Goal: Task Accomplishment & Management: Manage account settings

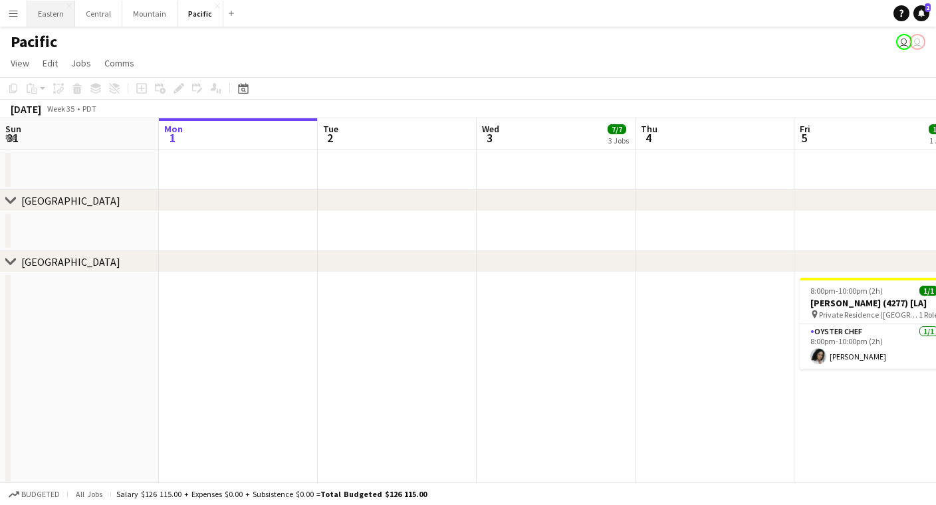
click at [42, 17] on button "Eastern Close" at bounding box center [51, 14] width 48 height 26
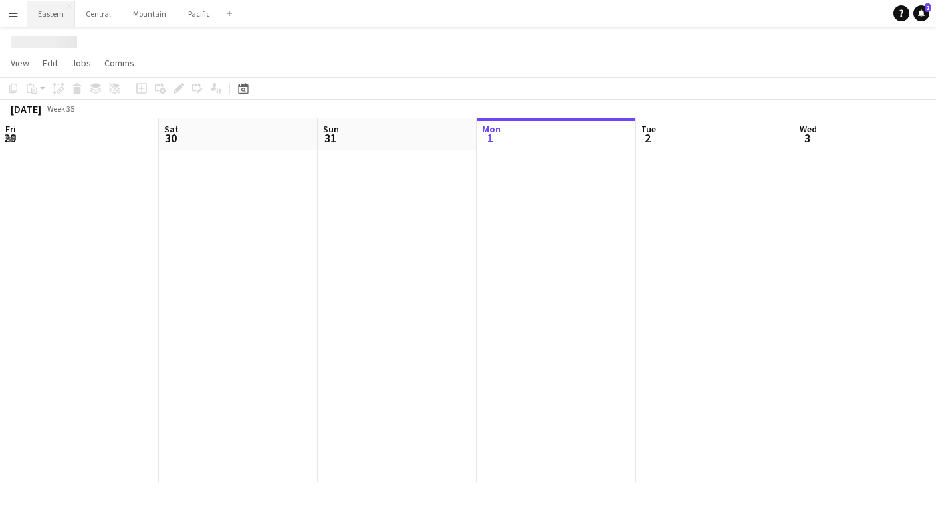
scroll to position [0, 318]
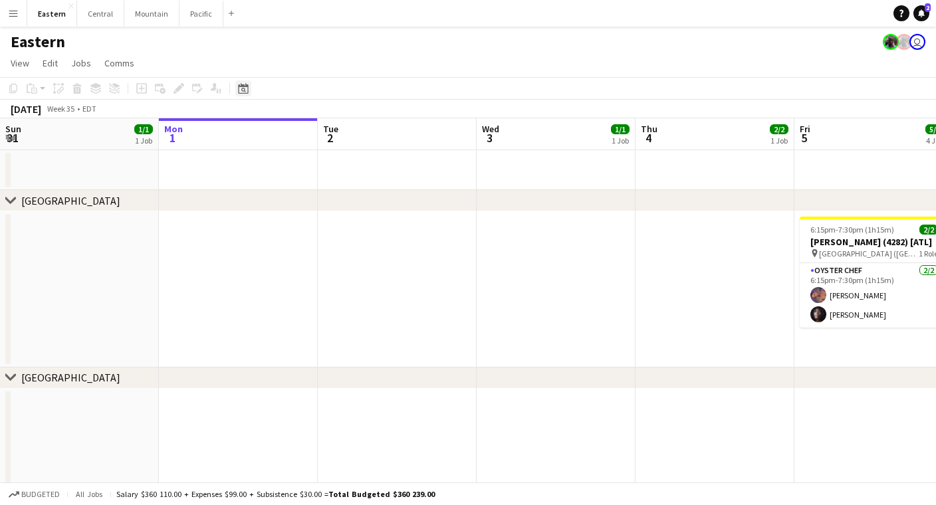
click at [242, 83] on icon "Date picker" at bounding box center [243, 88] width 11 height 11
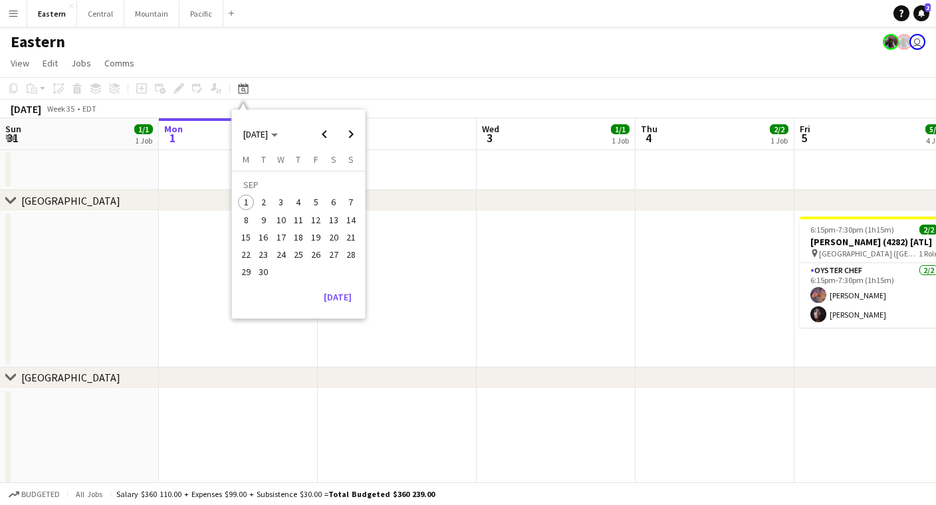
click at [265, 239] on span "16" at bounding box center [264, 237] width 16 height 16
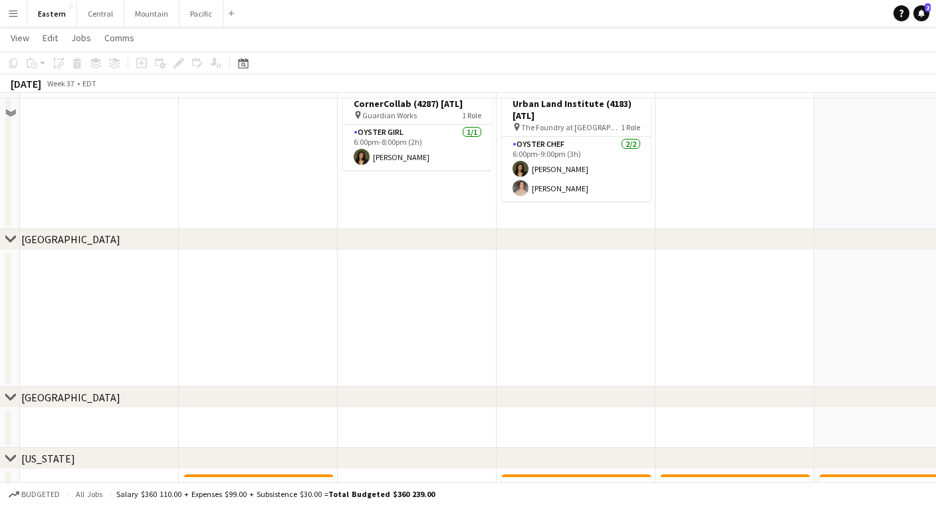
scroll to position [383, 0]
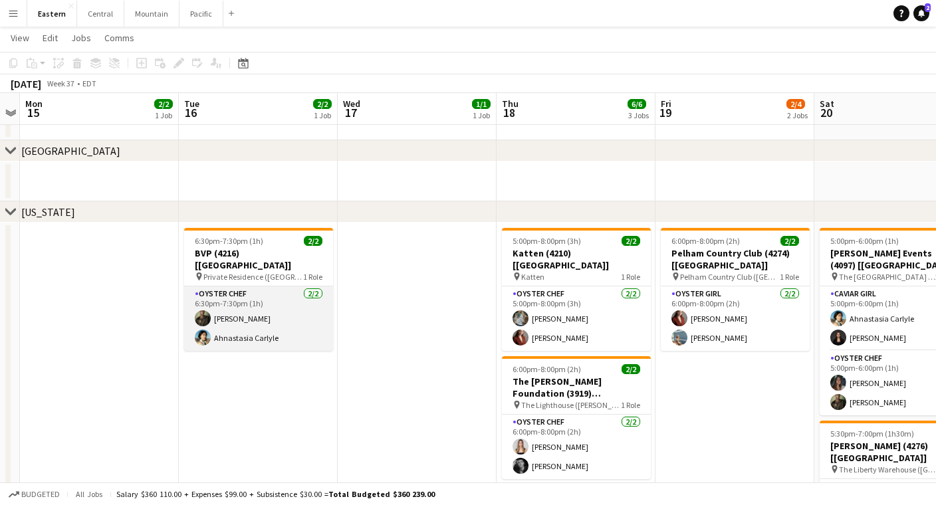
click at [242, 314] on app-card-role "Oyster Chef [DATE] 6:30pm-7:30pm (1h) [PERSON_NAME] Ahnastasia Carlyle" at bounding box center [258, 318] width 149 height 64
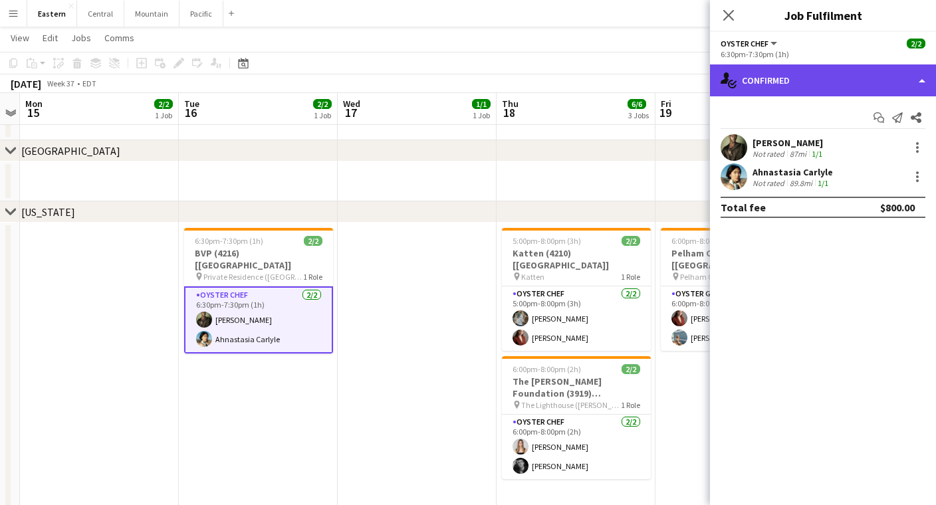
click at [809, 85] on div "single-neutral-actions-check-2 Confirmed" at bounding box center [823, 80] width 226 height 32
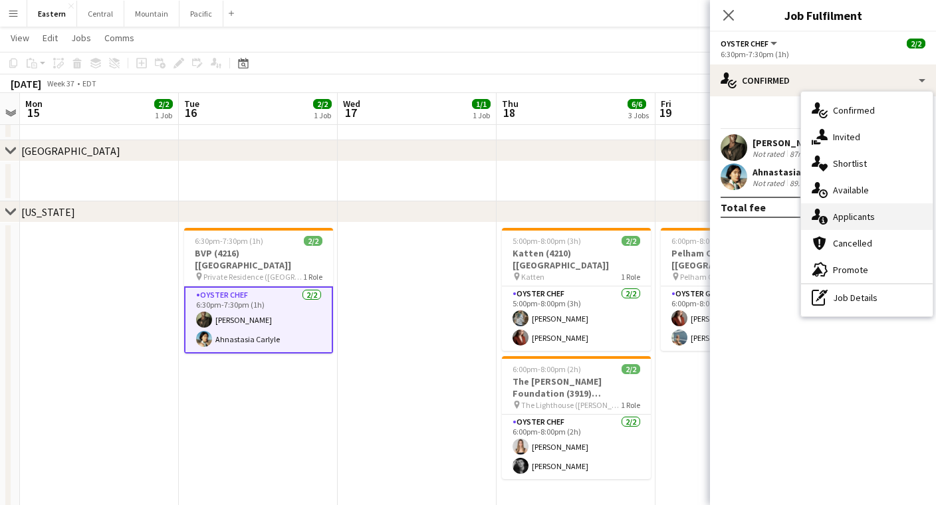
click at [850, 208] on div "single-neutral-actions-information Applicants" at bounding box center [867, 216] width 132 height 27
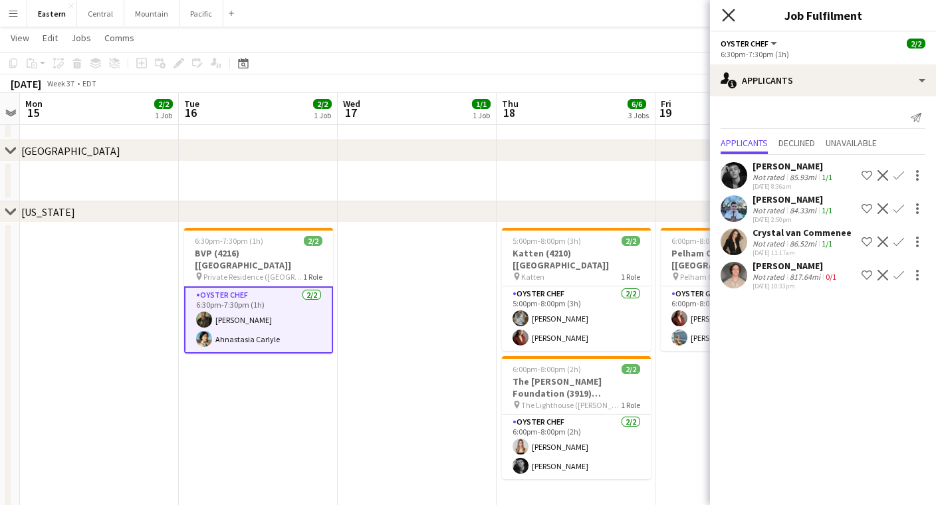
click at [727, 19] on icon "Close pop-in" at bounding box center [728, 15] width 13 height 13
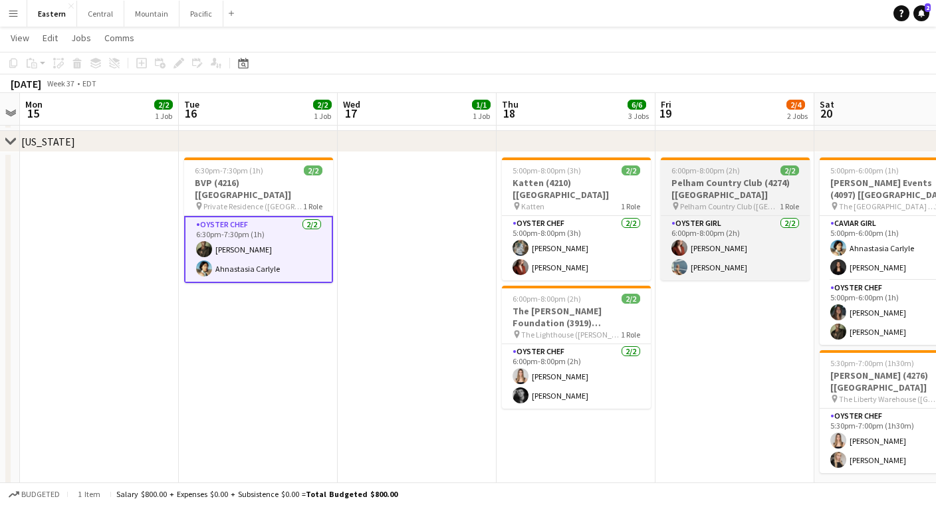
scroll to position [454, 0]
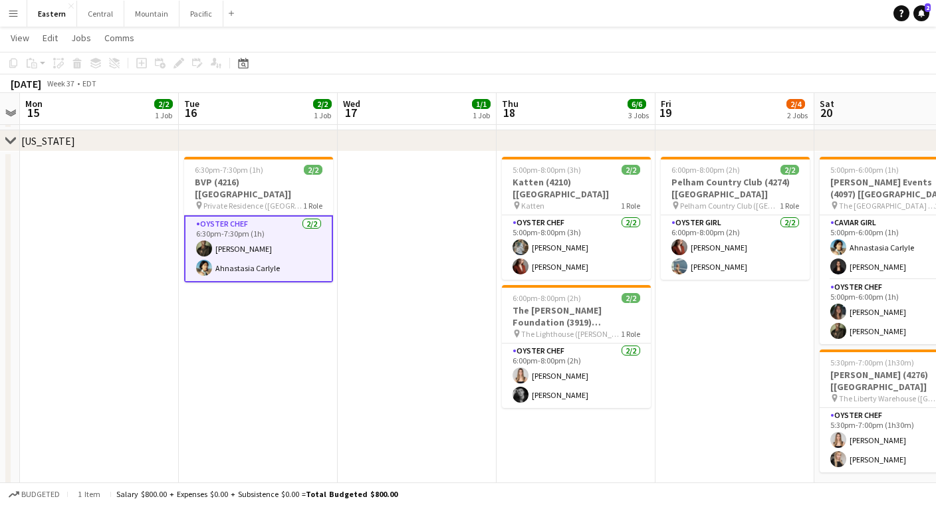
click at [17, 19] on button "Menu" at bounding box center [13, 13] width 27 height 27
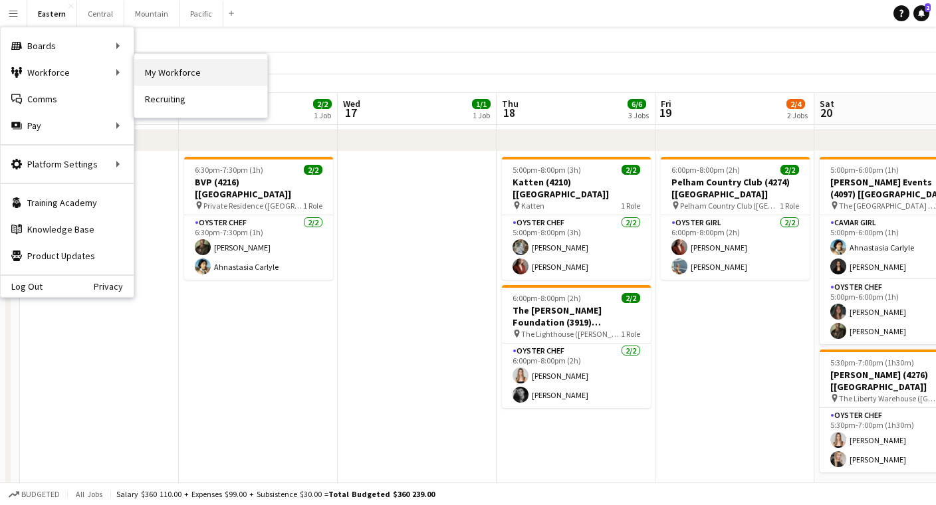
click at [136, 71] on link "My Workforce" at bounding box center [200, 72] width 133 height 27
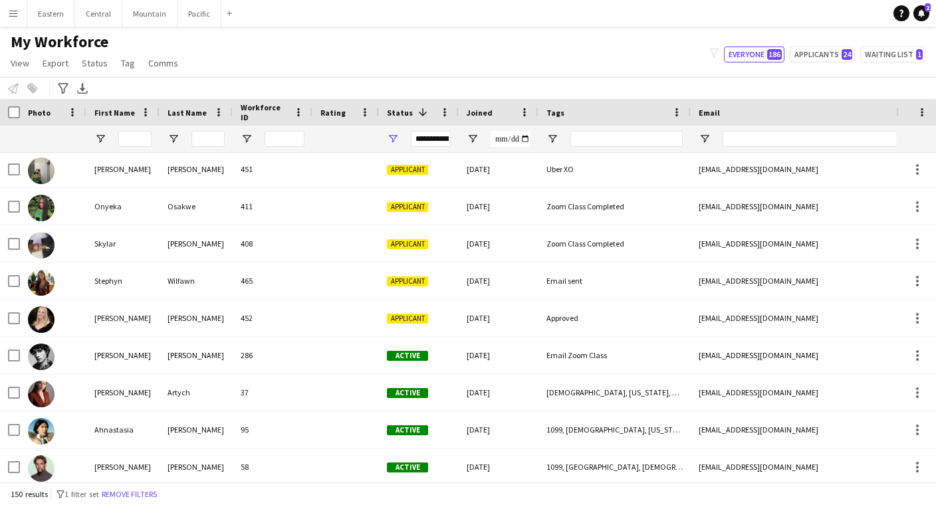
scroll to position [979, 0]
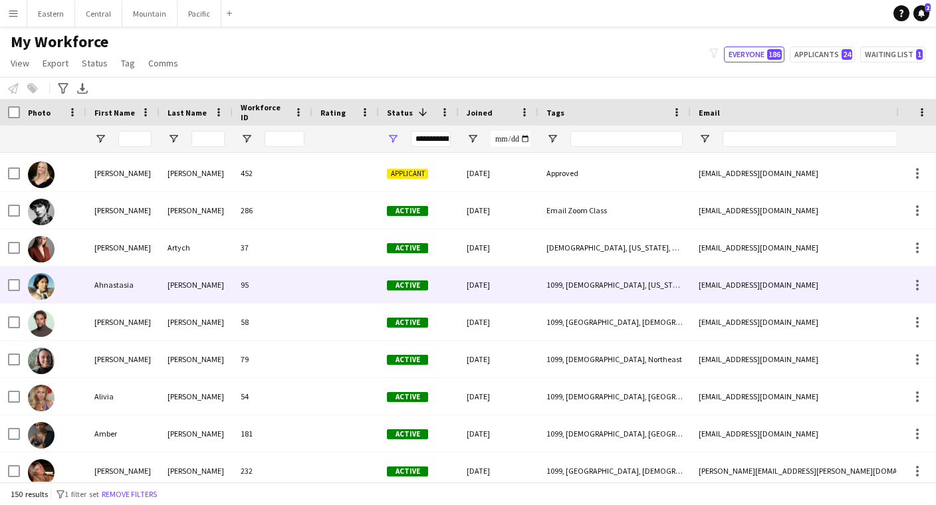
click at [163, 281] on div "[PERSON_NAME]" at bounding box center [195, 284] width 73 height 37
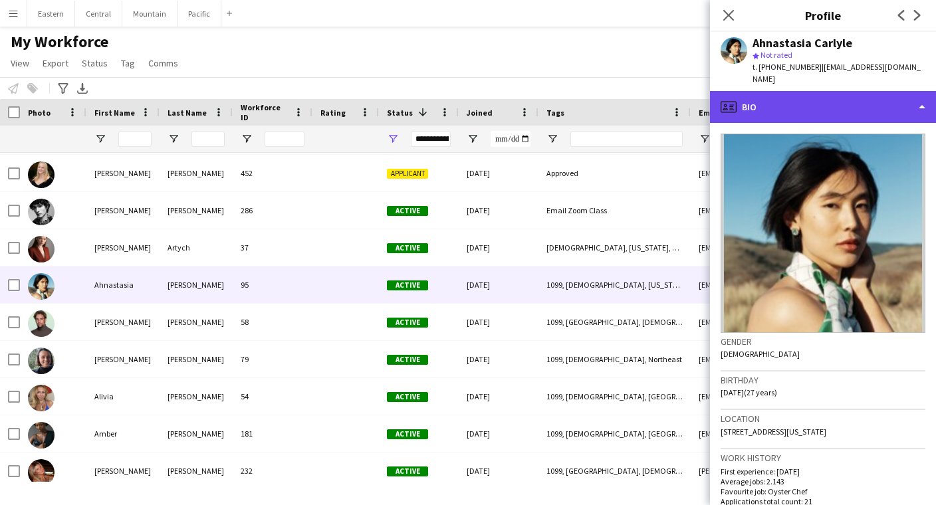
click at [829, 93] on div "profile Bio" at bounding box center [823, 107] width 226 height 32
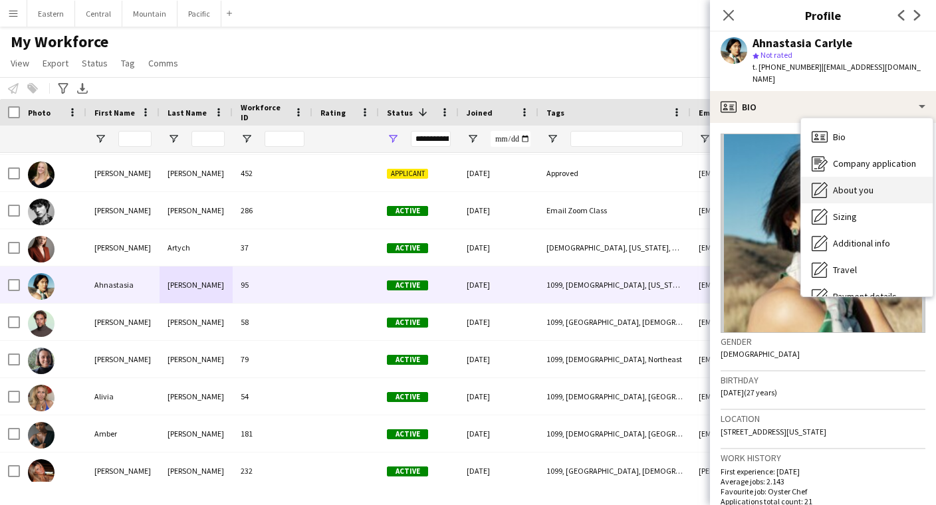
click at [856, 184] on span "About you" at bounding box center [853, 190] width 41 height 12
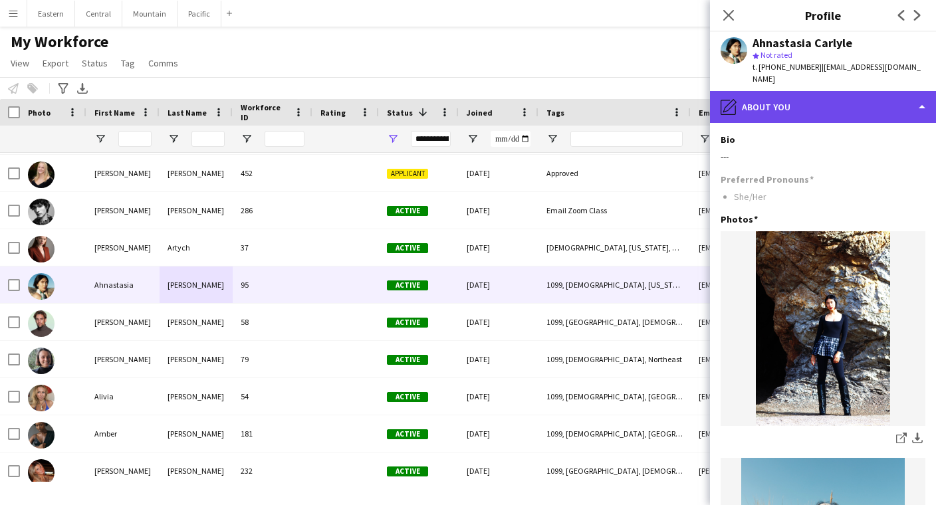
click at [819, 91] on div "pencil4 About you" at bounding box center [823, 107] width 226 height 32
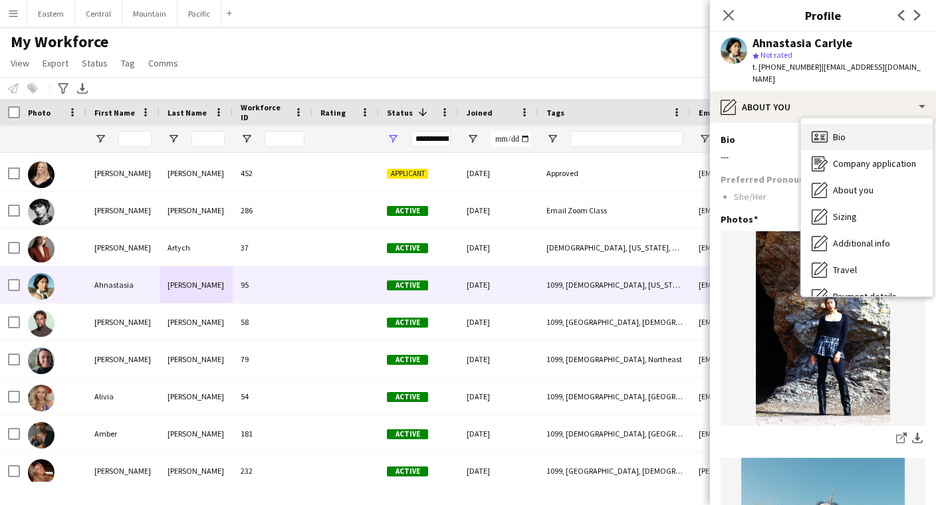
click at [830, 124] on div "Bio Bio" at bounding box center [867, 137] width 132 height 27
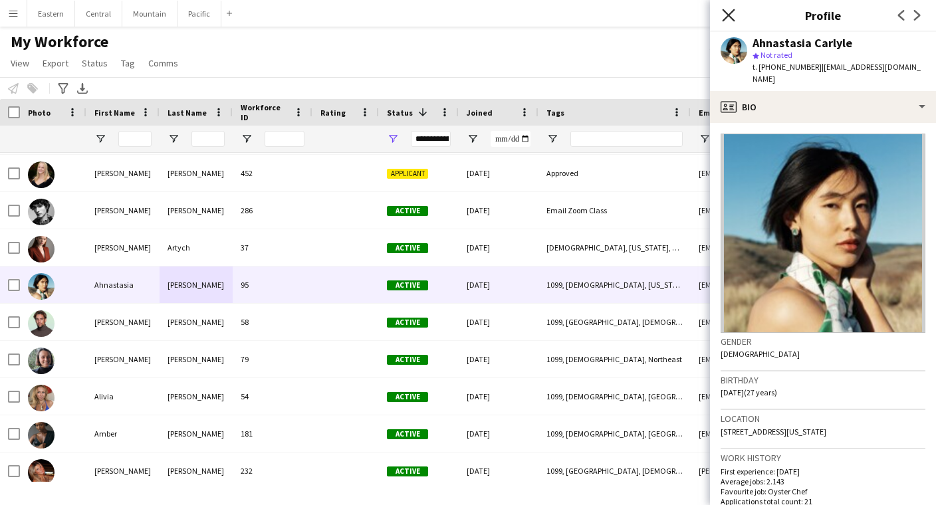
click at [728, 18] on icon "Close pop-in" at bounding box center [728, 15] width 13 height 13
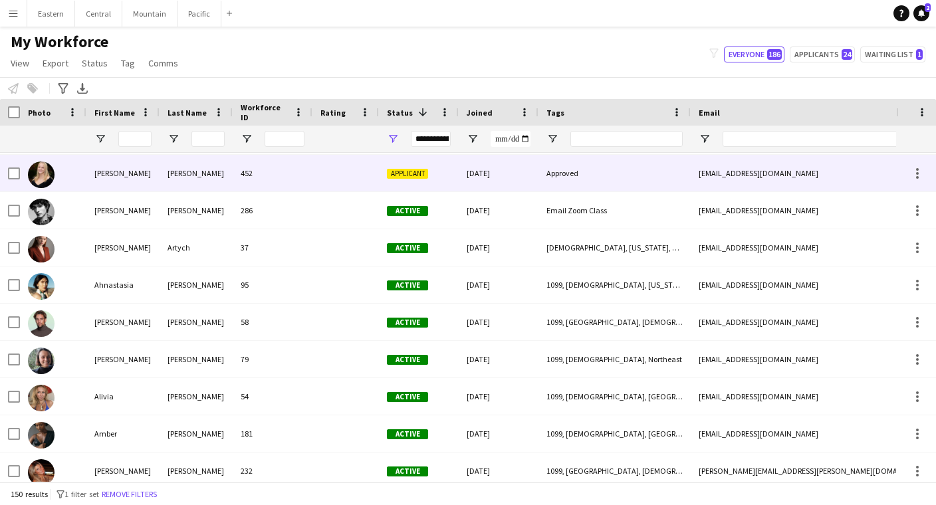
click at [239, 172] on div "452" at bounding box center [273, 173] width 80 height 37
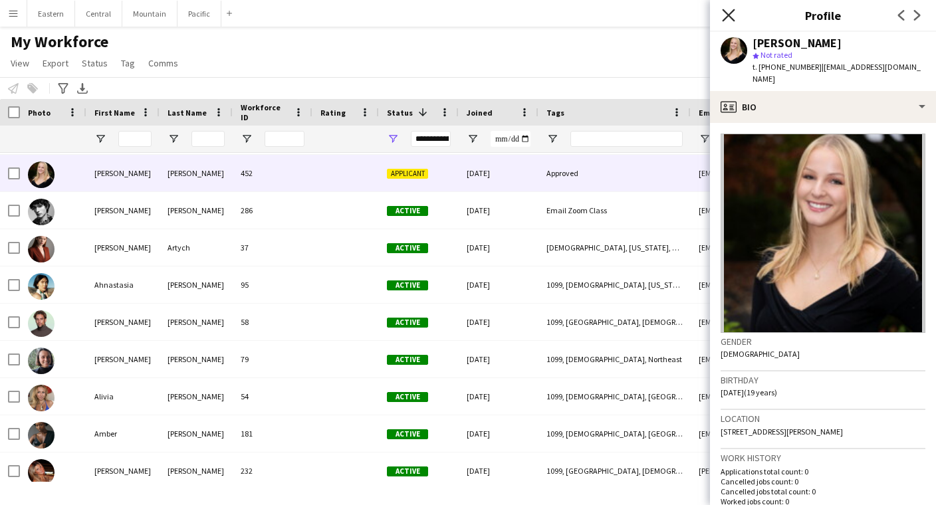
click at [732, 13] on icon "Close pop-in" at bounding box center [728, 15] width 13 height 13
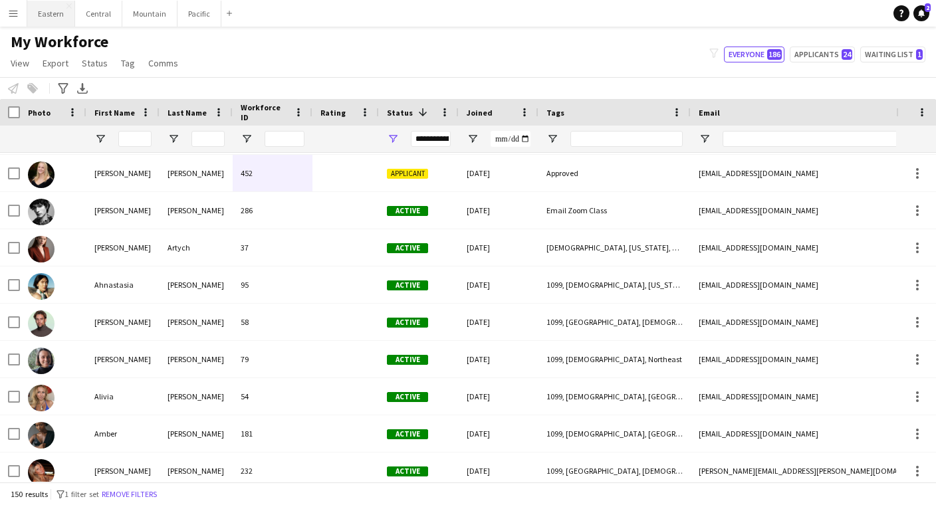
click at [49, 20] on button "Eastern Close" at bounding box center [51, 14] width 48 height 26
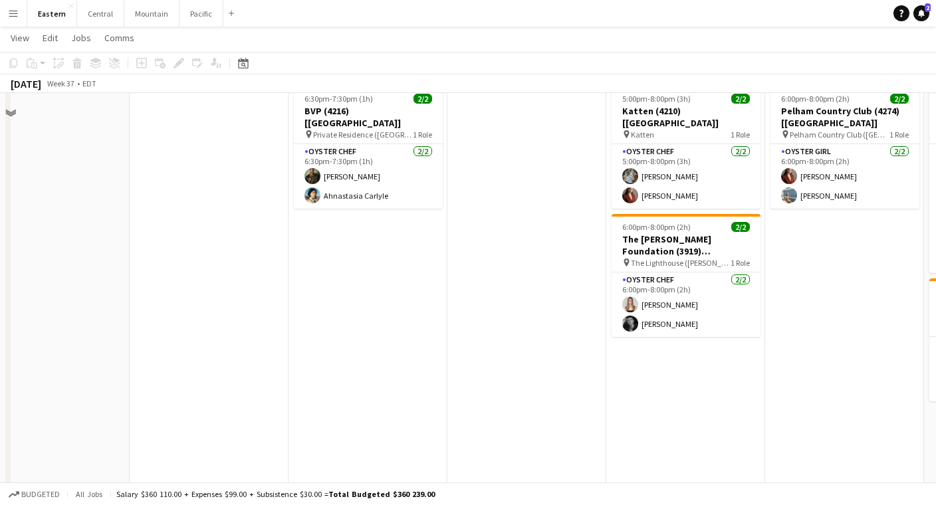
scroll to position [424, 0]
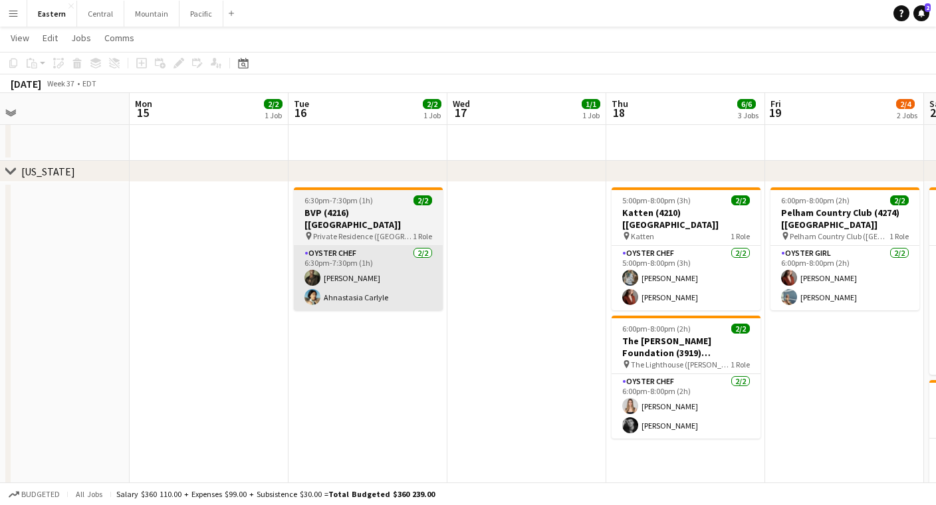
click at [359, 256] on app-card-role "Oyster Chef [DATE] 6:30pm-7:30pm (1h) [PERSON_NAME] Ahnastasia Carlyle" at bounding box center [368, 278] width 149 height 64
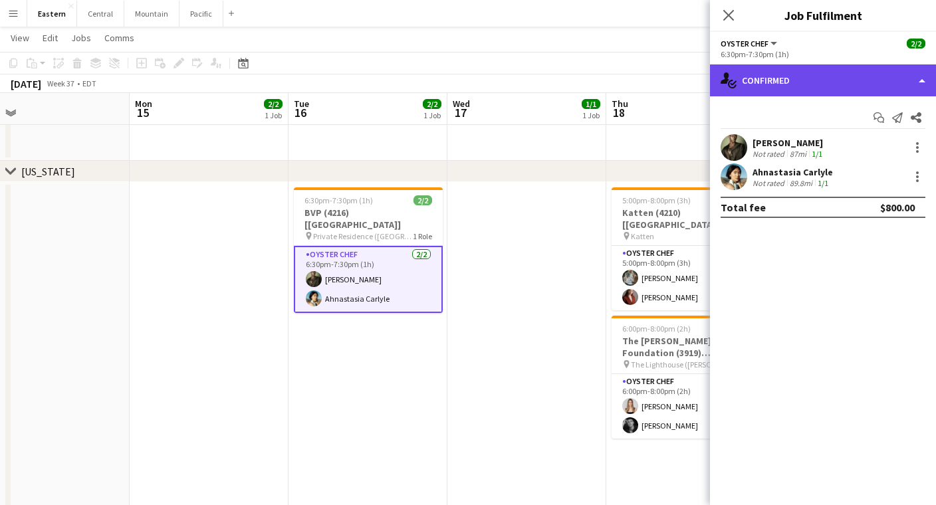
click at [862, 72] on div "single-neutral-actions-check-2 Confirmed" at bounding box center [823, 80] width 226 height 32
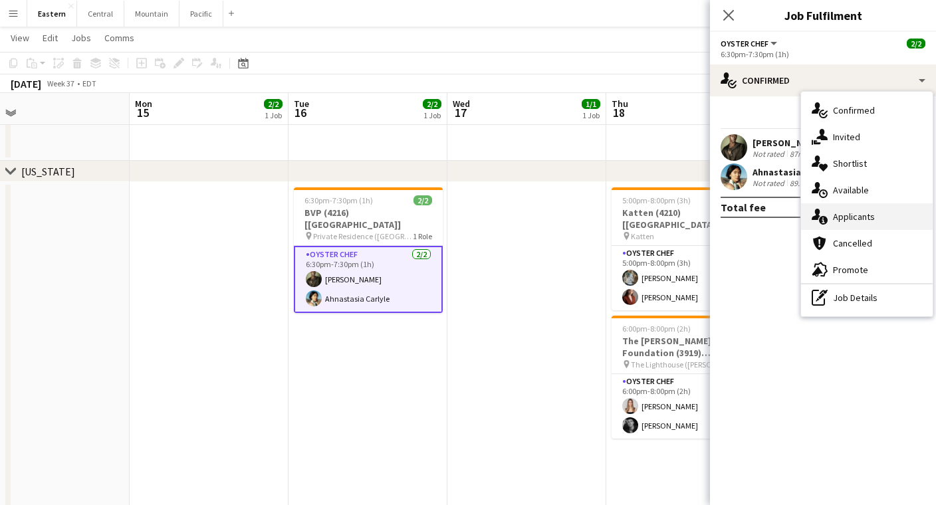
click at [872, 212] on div "single-neutral-actions-information Applicants" at bounding box center [867, 216] width 132 height 27
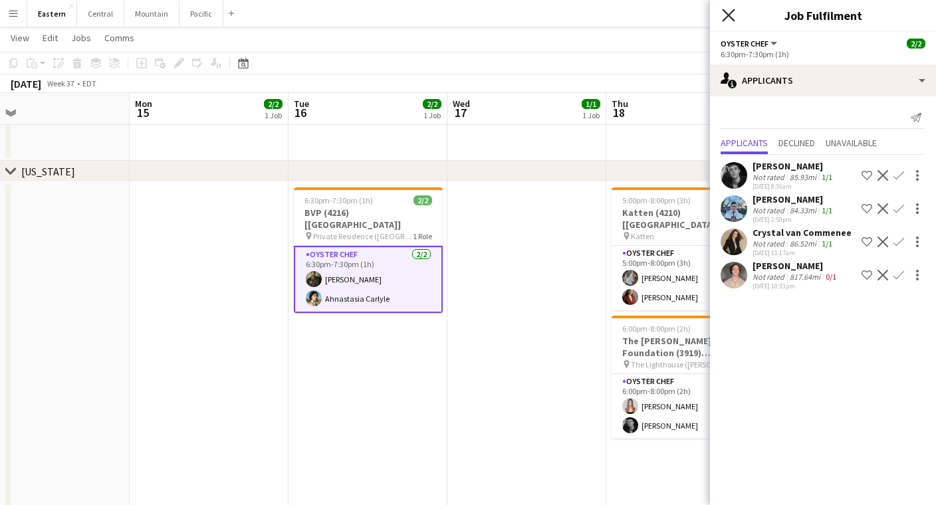
click at [728, 17] on icon "Close pop-in" at bounding box center [728, 15] width 13 height 13
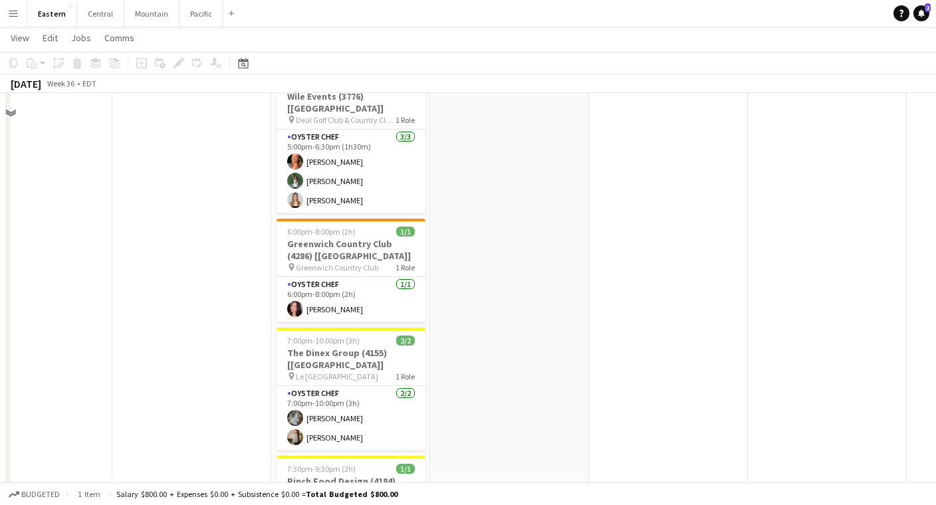
scroll to position [637, 0]
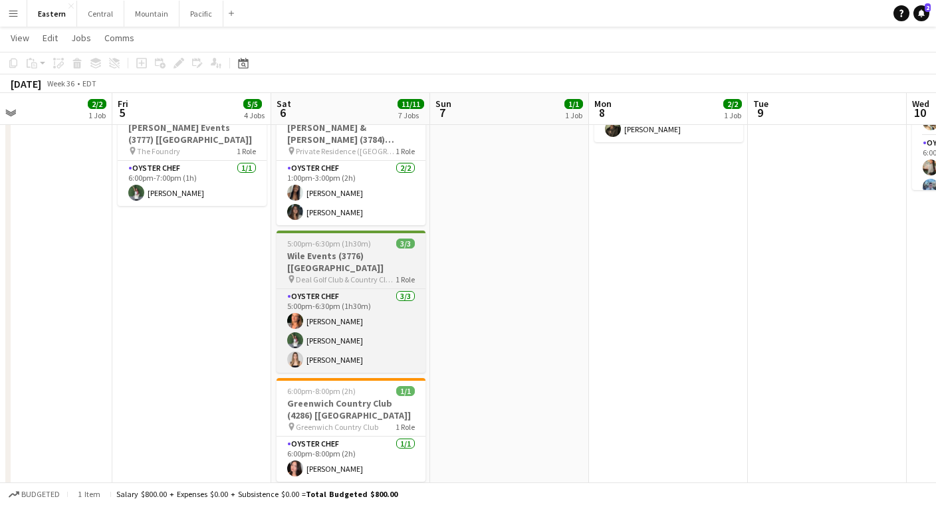
click at [357, 250] on h3 "Wile Events (3776) [[GEOGRAPHIC_DATA]]" at bounding box center [350, 262] width 149 height 24
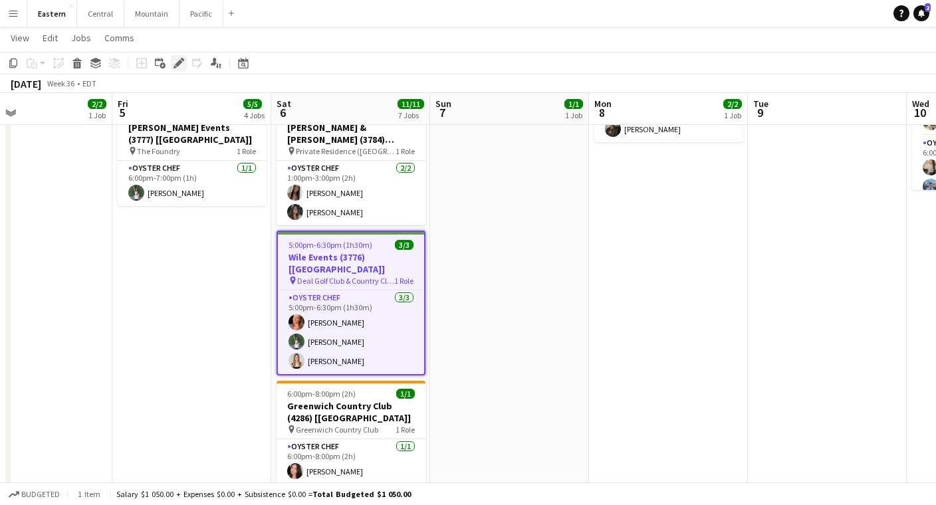
click at [176, 58] on div "Edit" at bounding box center [179, 63] width 16 height 16
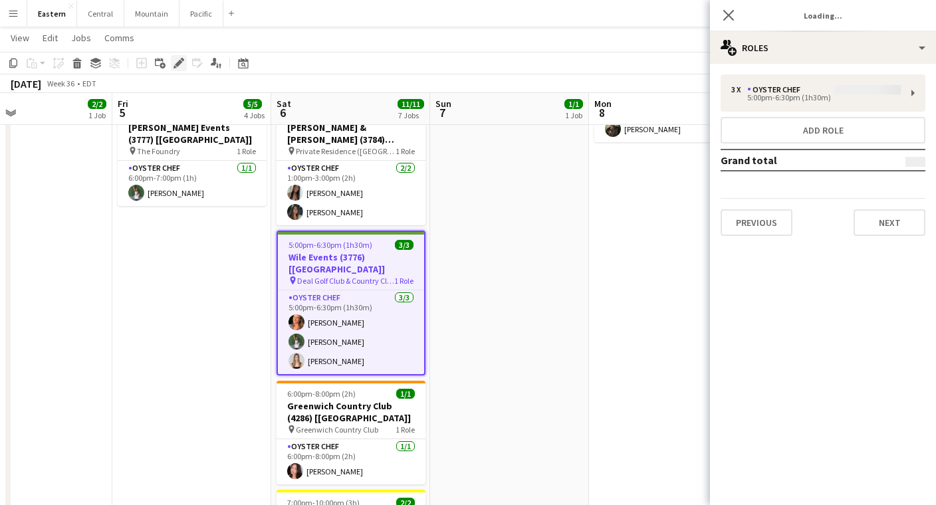
type input "**********"
click at [912, 231] on button "Next" at bounding box center [889, 222] width 72 height 27
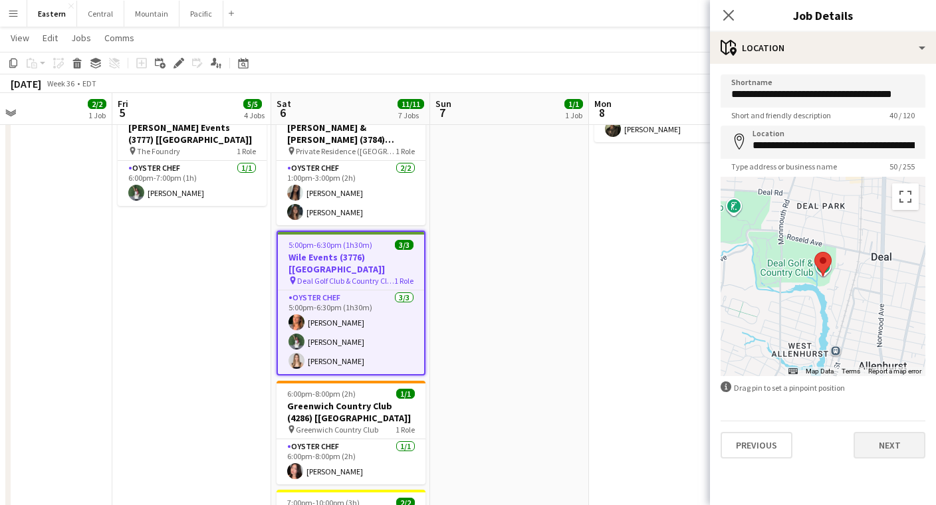
click at [880, 443] on button "Next" at bounding box center [889, 445] width 72 height 27
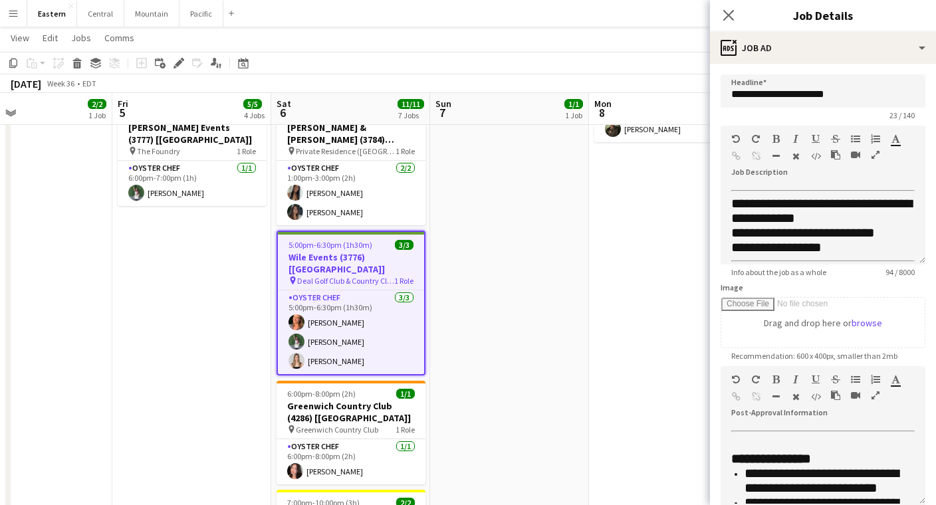
click at [873, 393] on icon "button" at bounding box center [875, 395] width 8 height 9
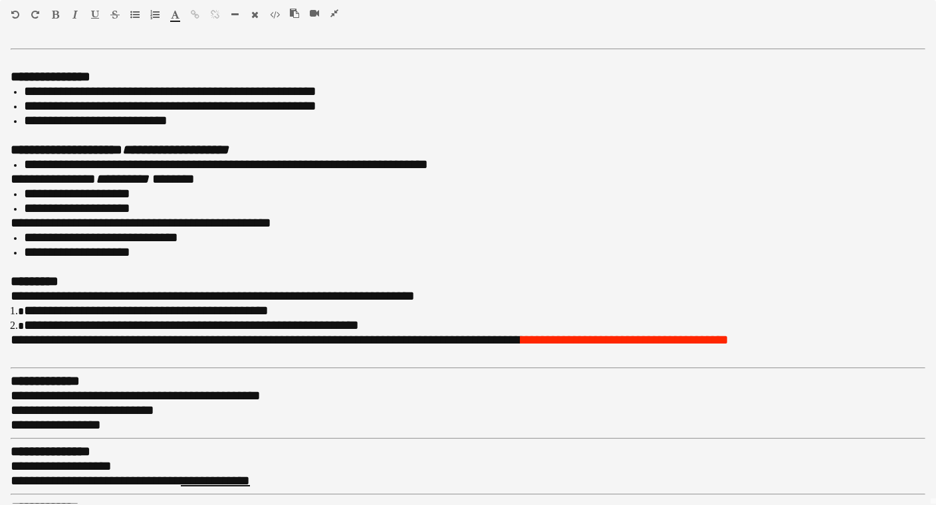
scroll to position [592, 0]
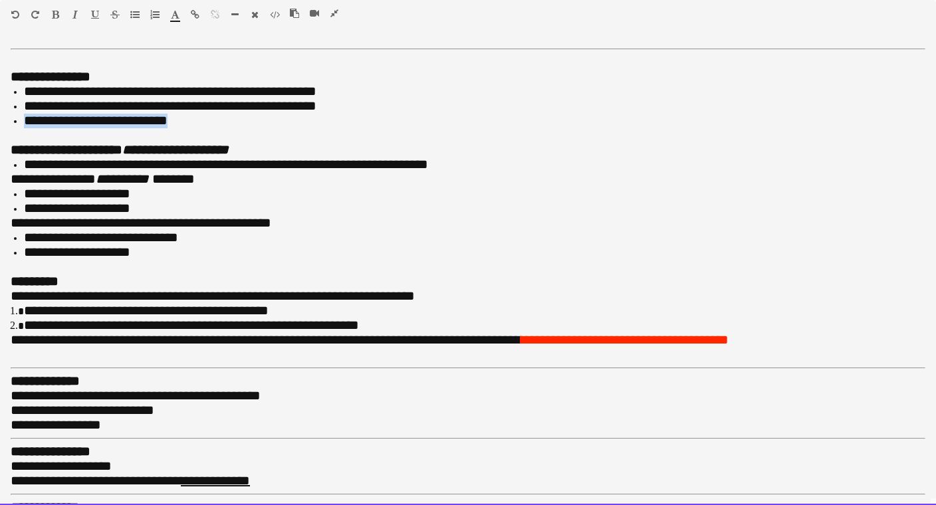
drag, startPoint x: 187, startPoint y: 121, endPoint x: 12, endPoint y: 116, distance: 175.5
click at [24, 116] on li "**********" at bounding box center [474, 121] width 901 height 15
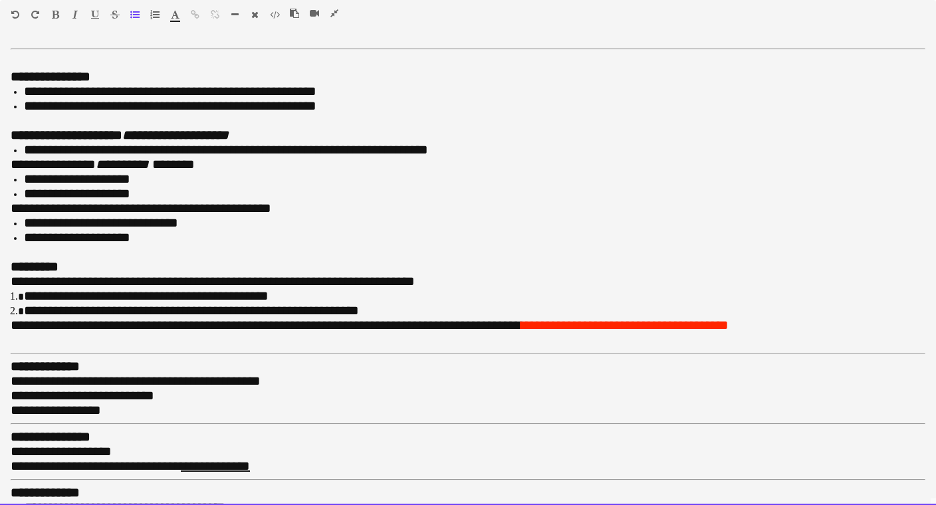
scroll to position [487, 0]
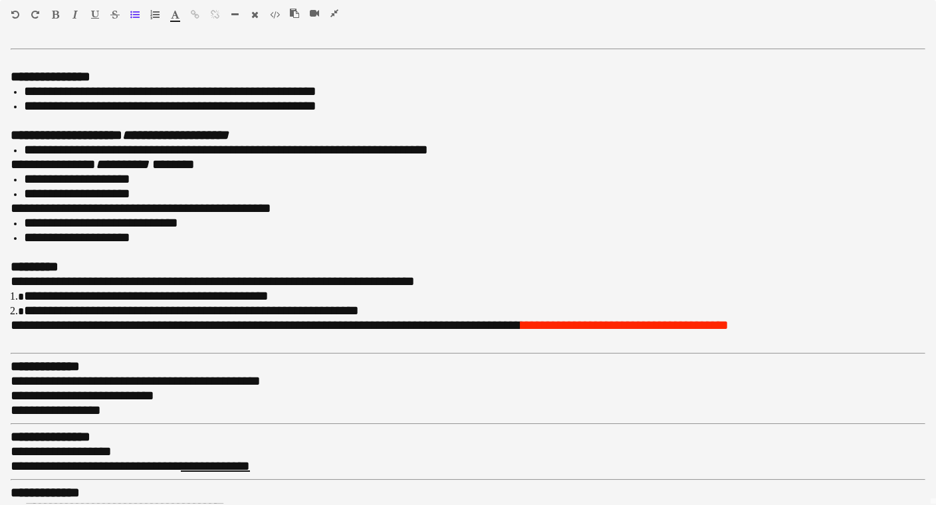
click at [330, 12] on button "button" at bounding box center [334, 13] width 9 height 11
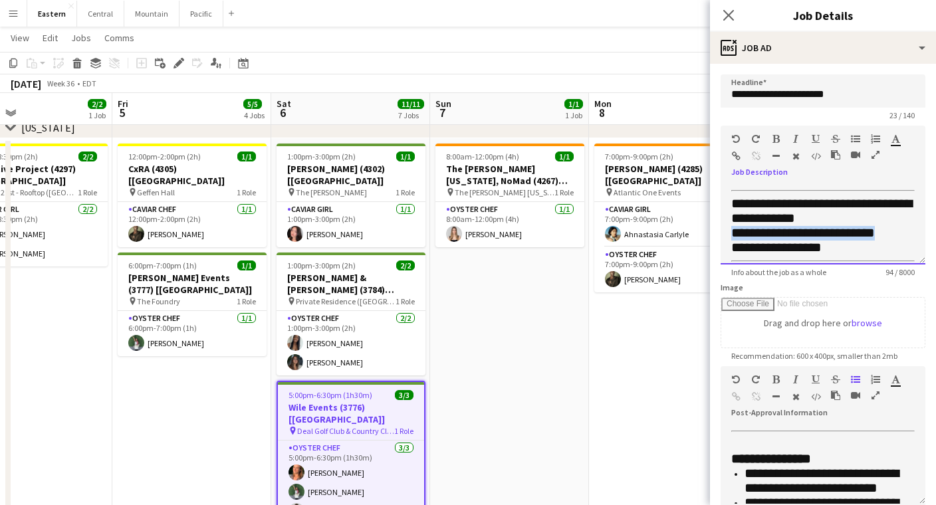
drag, startPoint x: 888, startPoint y: 236, endPoint x: 727, endPoint y: 229, distance: 161.6
click at [727, 229] on div "**********" at bounding box center [822, 225] width 205 height 80
click at [774, 272] on span "Info about the job as a whole" at bounding box center [778, 272] width 116 height 10
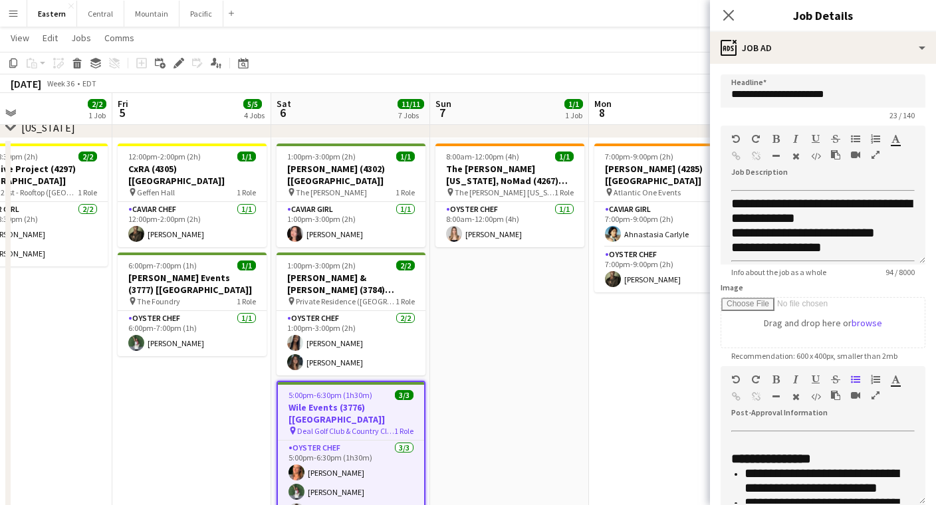
click at [874, 397] on icon "button" at bounding box center [875, 395] width 8 height 9
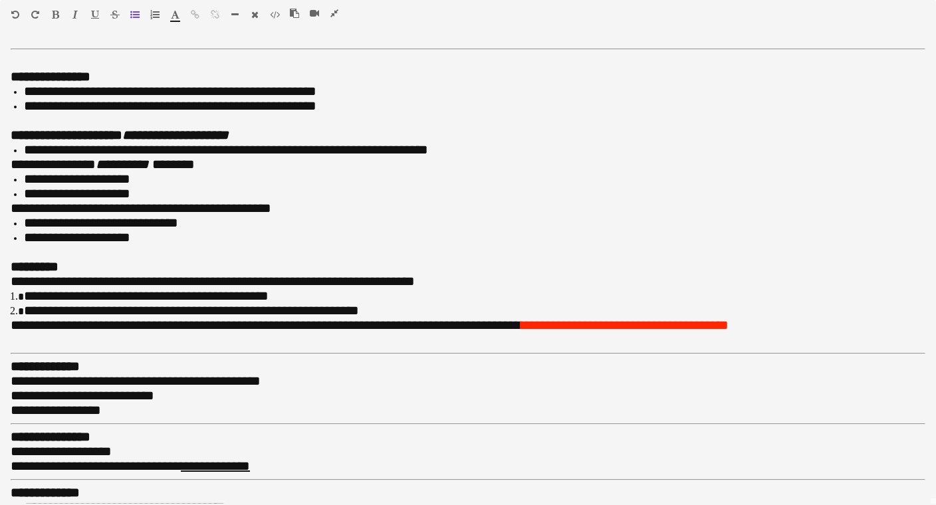
scroll to position [0, 0]
click at [336, 13] on icon "button" at bounding box center [334, 13] width 8 height 9
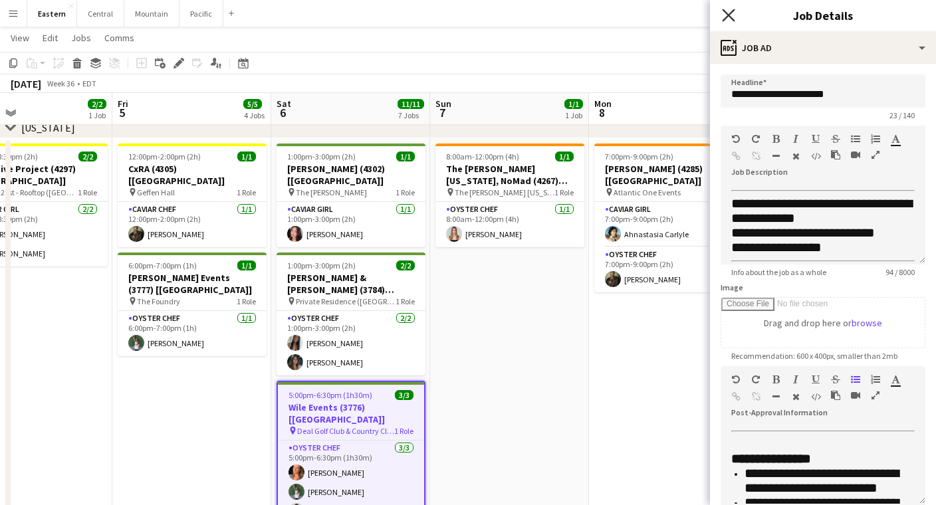
click at [728, 11] on icon "Close pop-in" at bounding box center [728, 15] width 13 height 13
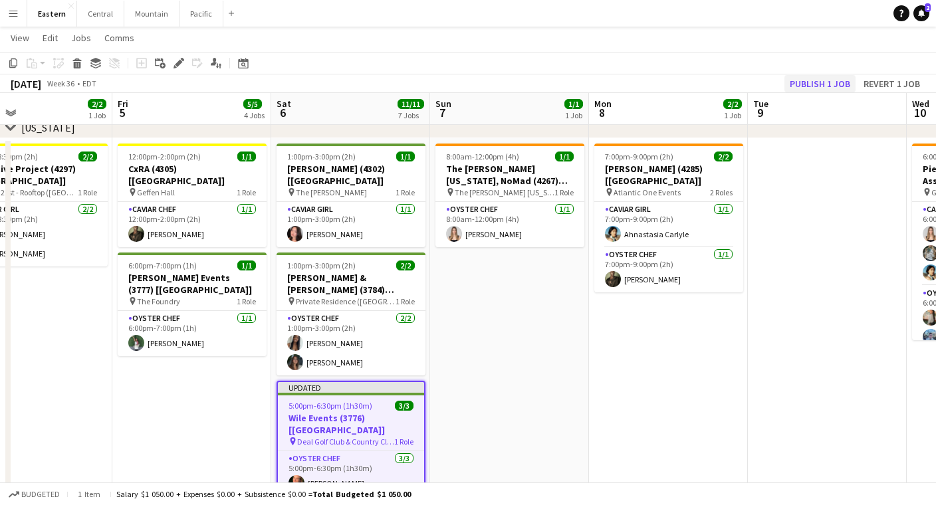
click at [813, 79] on button "Publish 1 job" at bounding box center [819, 83] width 71 height 17
